Goal: Information Seeking & Learning: Learn about a topic

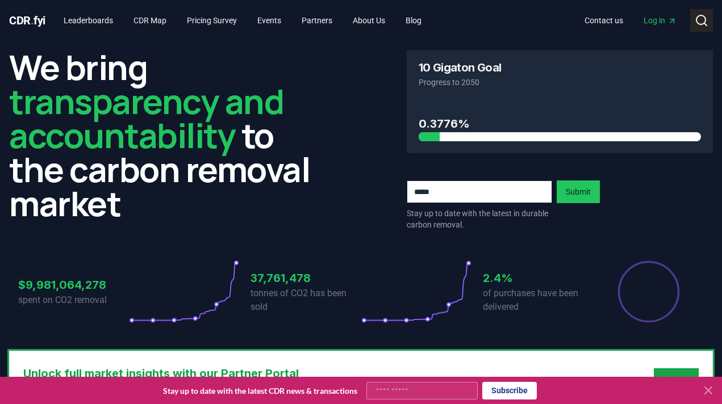
click at [699, 14] on icon at bounding box center [701, 21] width 14 height 14
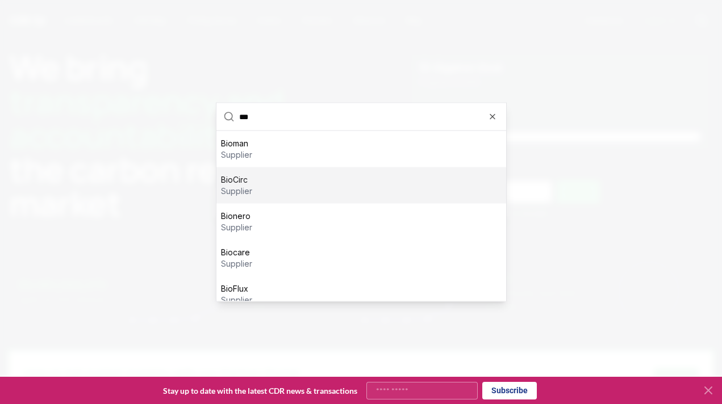
type input "***"
click at [379, 188] on div "BioCirc supplier" at bounding box center [361, 185] width 290 height 36
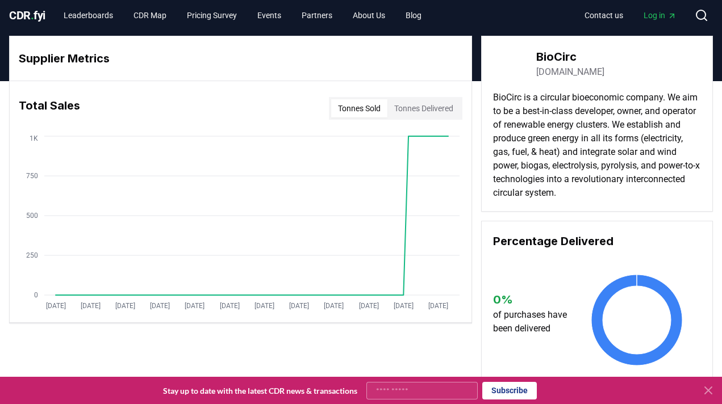
scroll to position [5, 0]
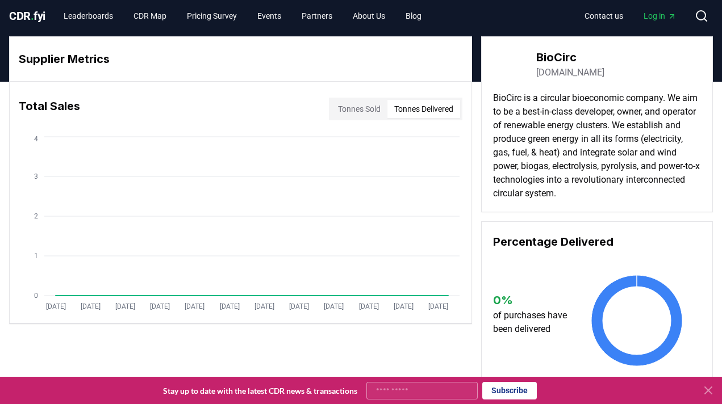
click at [410, 103] on button "Tonnes Delivered" at bounding box center [423, 109] width 73 height 18
click at [361, 100] on button "Tonnes Sold" at bounding box center [359, 109] width 56 height 18
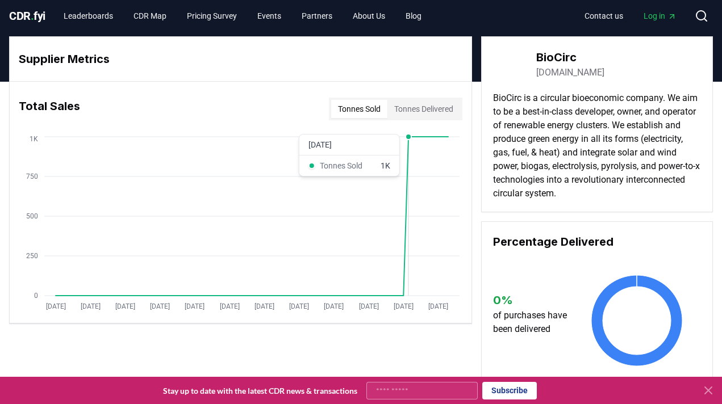
click at [408, 169] on icon "[DATE] [DATE] [DATE] [DATE] [DATE] [DATE] [DATE] [DATE] [DATE] [DATE] [DATE] [D…" at bounding box center [236, 225] width 452 height 182
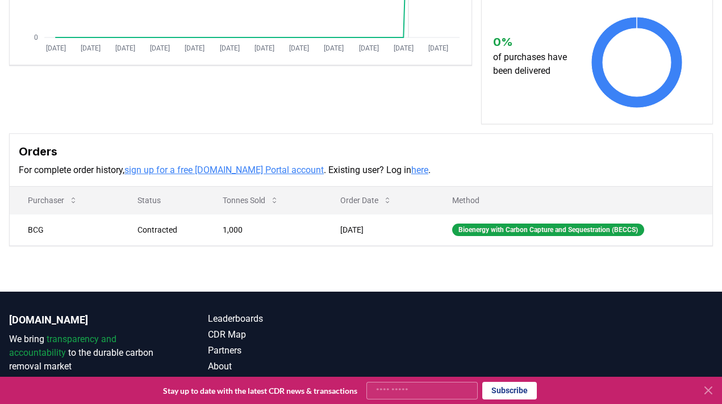
scroll to position [316, 0]
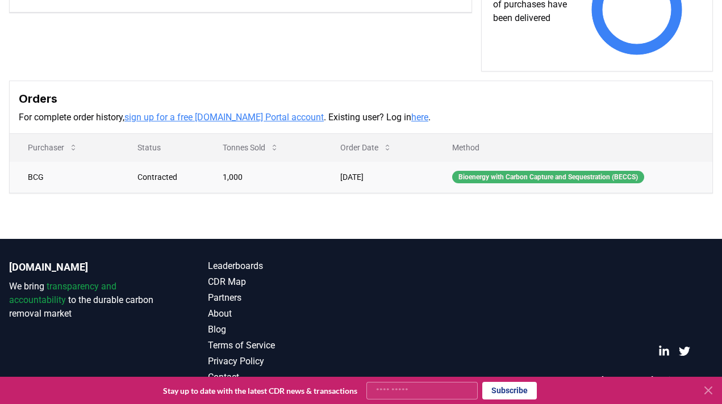
click at [466, 177] on div "Bioenergy with Carbon Capture and Sequestration (BECCS)" at bounding box center [548, 177] width 192 height 12
click at [244, 116] on link "sign up for a free [DOMAIN_NAME] Portal account" at bounding box center [223, 117] width 199 height 11
